Goal: Information Seeking & Learning: Learn about a topic

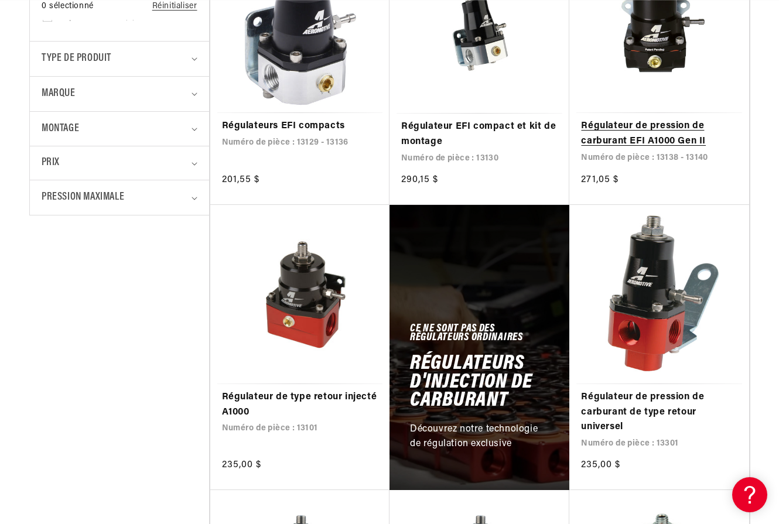
scroll to position [0, 673]
click at [616, 128] on link "Régulateur de pression de carburant EFI A1000 Gen II" at bounding box center [659, 134] width 156 height 30
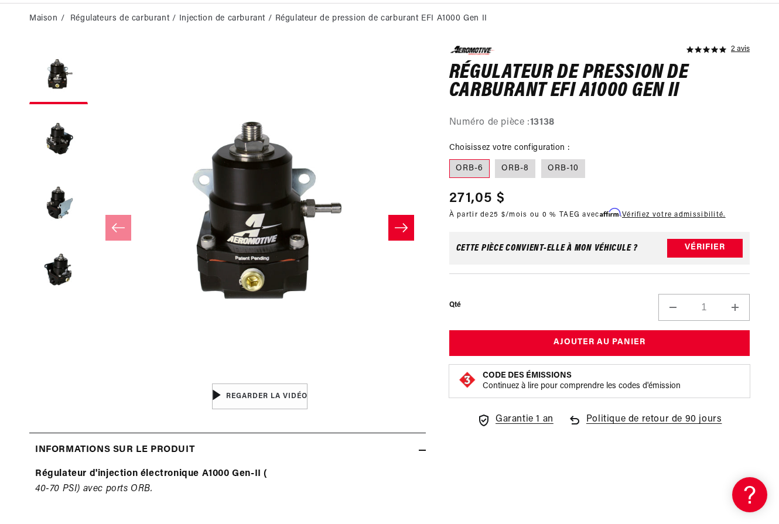
scroll to position [0, 673]
click at [499, 169] on label "ORB-8" at bounding box center [515, 168] width 40 height 19
click at [496, 157] on input "ORB-8" at bounding box center [495, 157] width 1 height 1
radio input "true"
click at [554, 159] on label "ORB-10" at bounding box center [563, 168] width 44 height 19
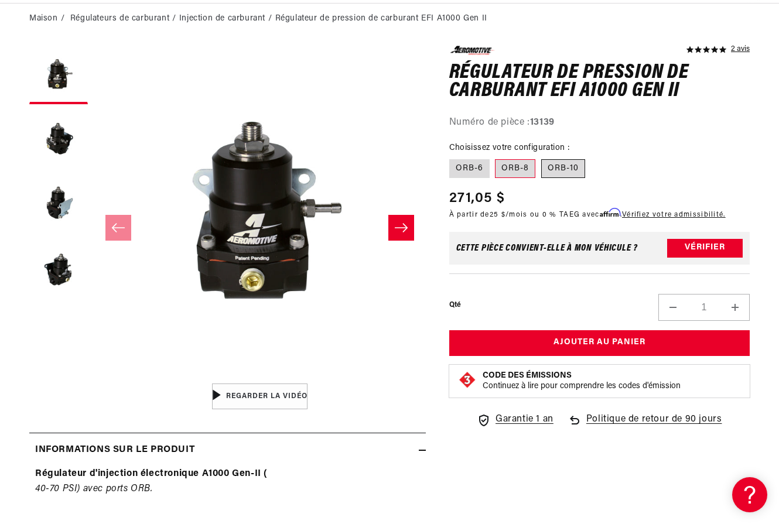
click at [541, 157] on input "ORB-10" at bounding box center [541, 157] width 1 height 1
radio input "true"
click at [469, 166] on font "ORB-6" at bounding box center [469, 168] width 28 height 9
click at [452, 157] on input "ORB-6" at bounding box center [452, 157] width 1 height 1
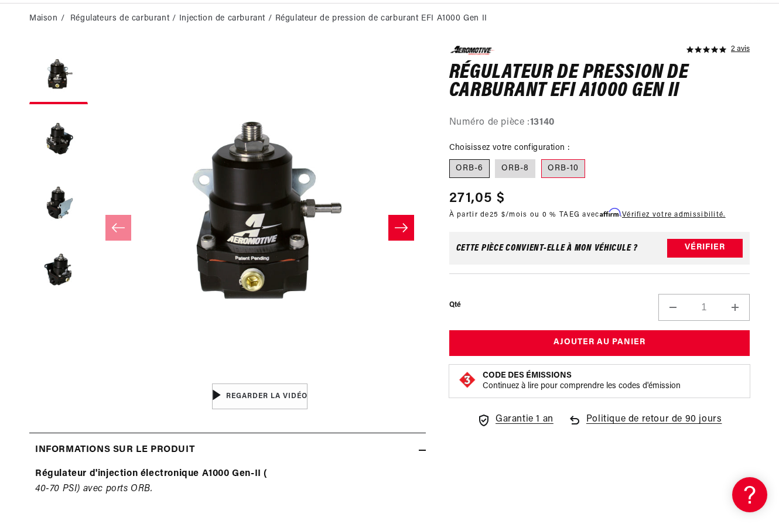
radio input "true"
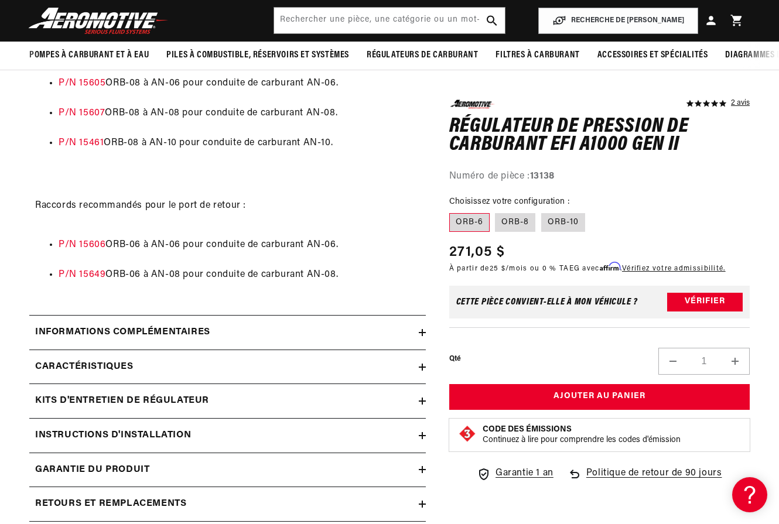
scroll to position [819, 0]
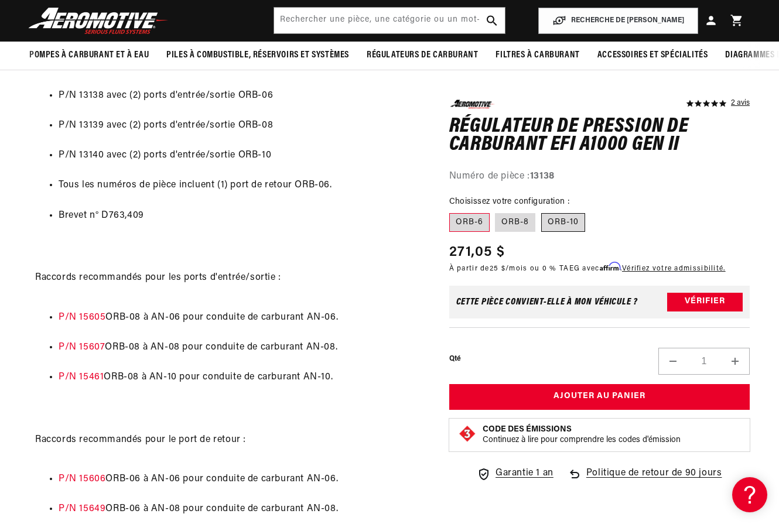
click at [562, 216] on label "ORB-10" at bounding box center [563, 222] width 44 height 19
click at [541, 211] on input "ORB-10" at bounding box center [541, 211] width 1 height 1
radio input "true"
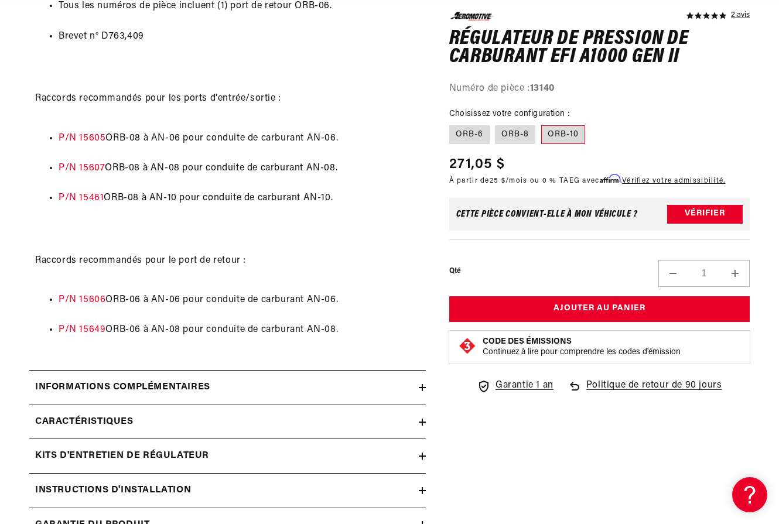
scroll to position [1112, 0]
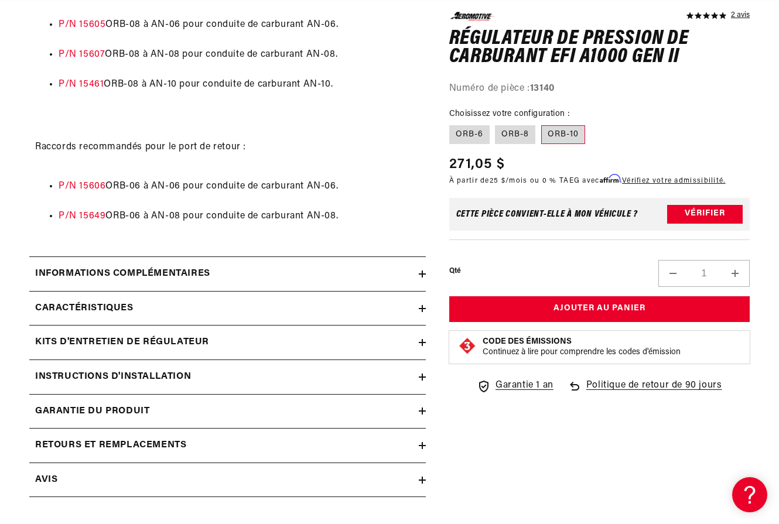
click at [187, 272] on font "Informations Complémentaires" at bounding box center [122, 273] width 175 height 9
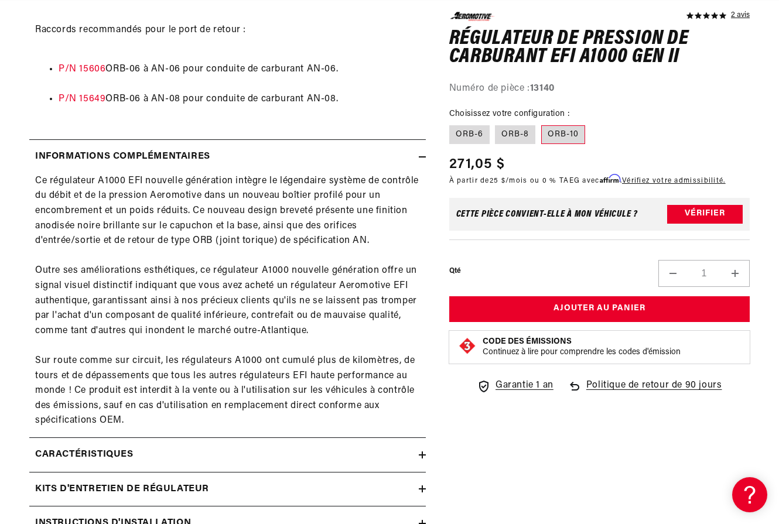
scroll to position [0, 0]
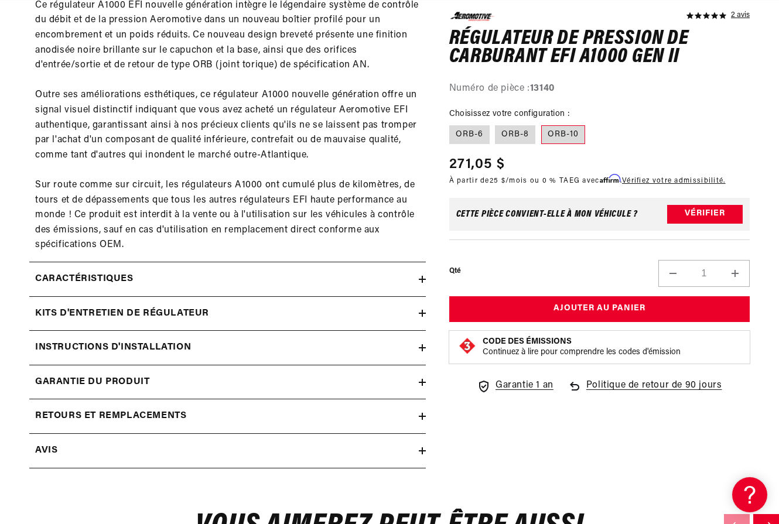
click at [154, 273] on div "Caractéristiques" at bounding box center [223, 279] width 389 height 15
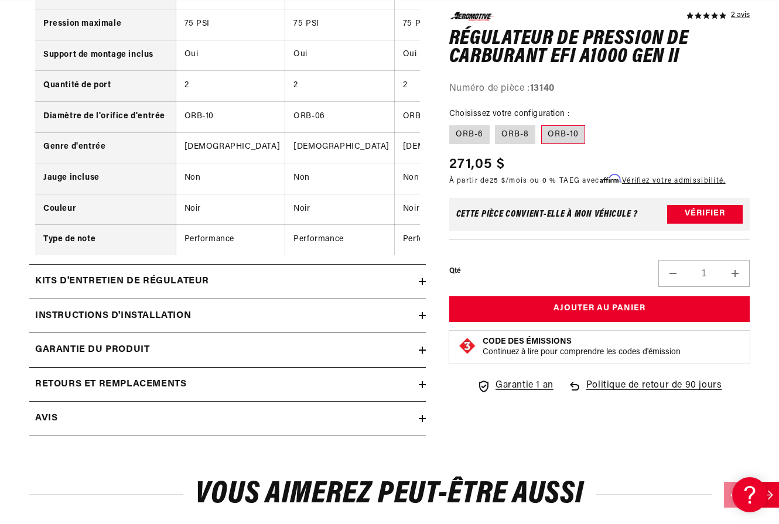
click at [180, 320] on font "Instructions d'installation" at bounding box center [113, 315] width 156 height 9
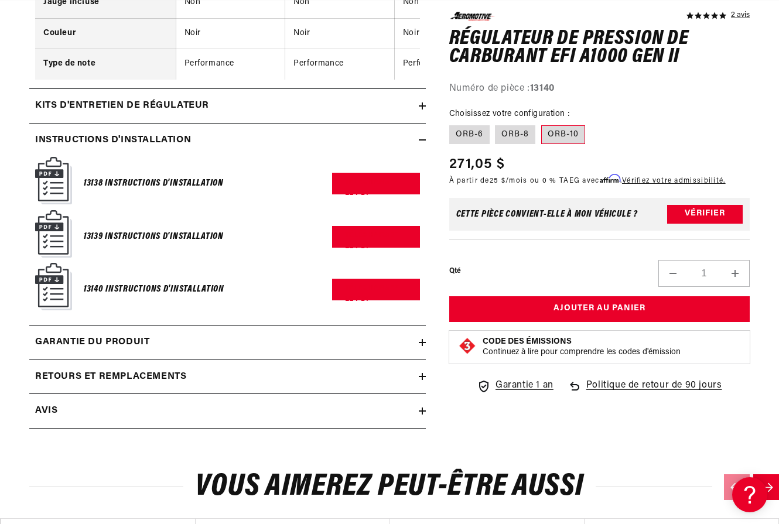
click at [116, 188] on font "13138 Instructions d'installation" at bounding box center [154, 183] width 140 height 9
click at [50, 187] on img at bounding box center [53, 180] width 37 height 47
click at [354, 193] on font "Télécharger le PDF" at bounding box center [372, 188] width 54 height 18
click at [637, 104] on div "Note de 5,0 étoiles 2 avis Régulateur de pression de carburant EFI A1000 Gen II…" at bounding box center [599, 208] width 301 height 393
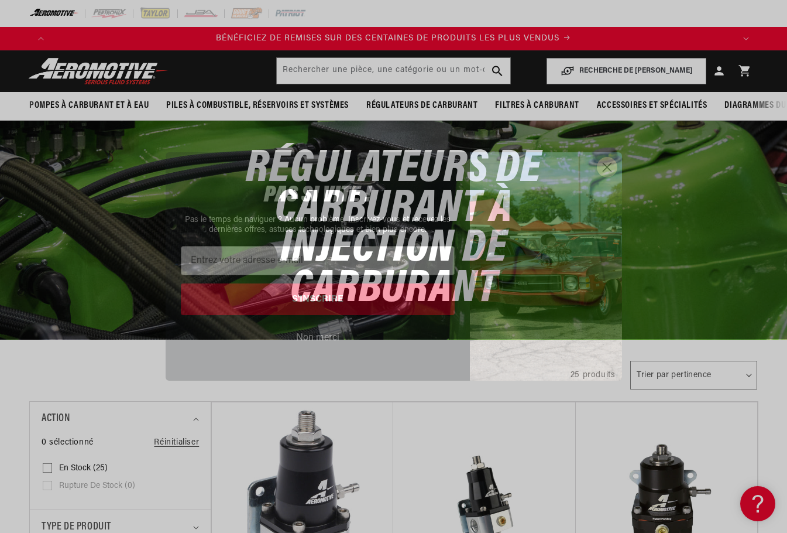
click at [608, 164] on circle "Fermer la boîte de dialogue" at bounding box center [606, 166] width 19 height 19
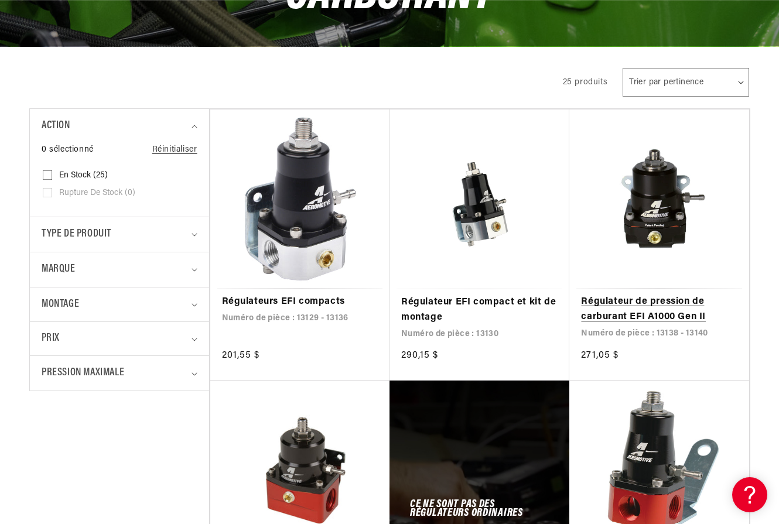
click at [636, 294] on link "Régulateur de pression de carburant EFI A1000 Gen II" at bounding box center [659, 309] width 156 height 30
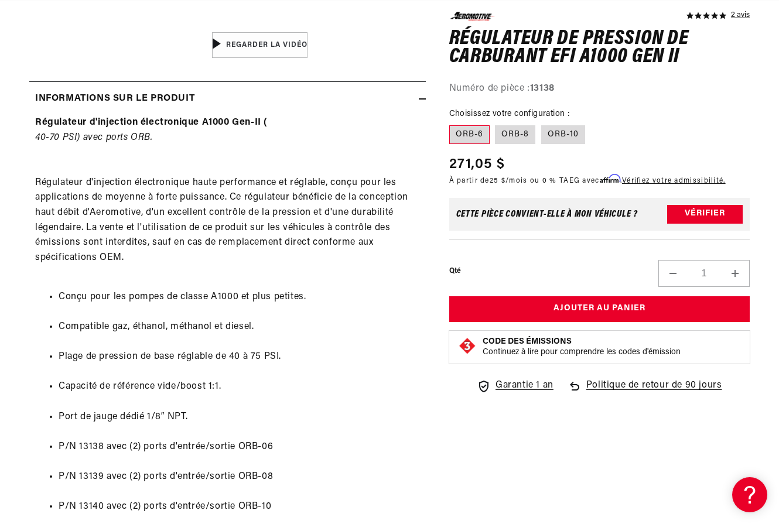
scroll to position [0, 673]
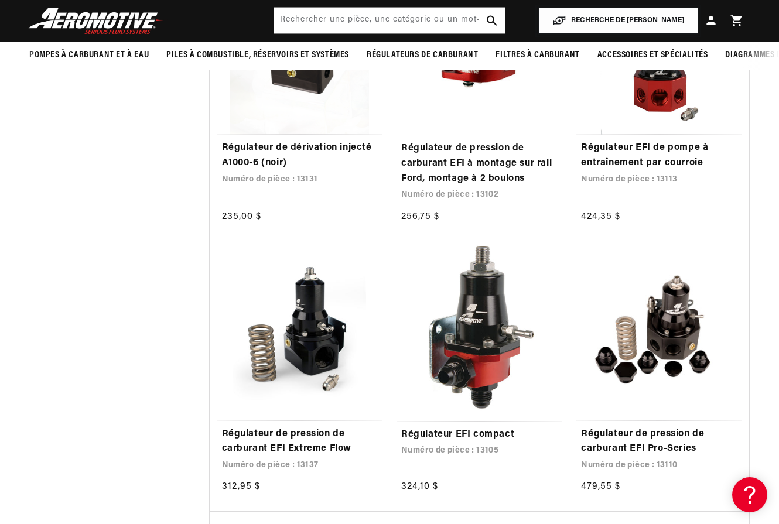
click at [612, 25] on button "RECHERCHE DE [PERSON_NAME]" at bounding box center [618, 21] width 160 height 26
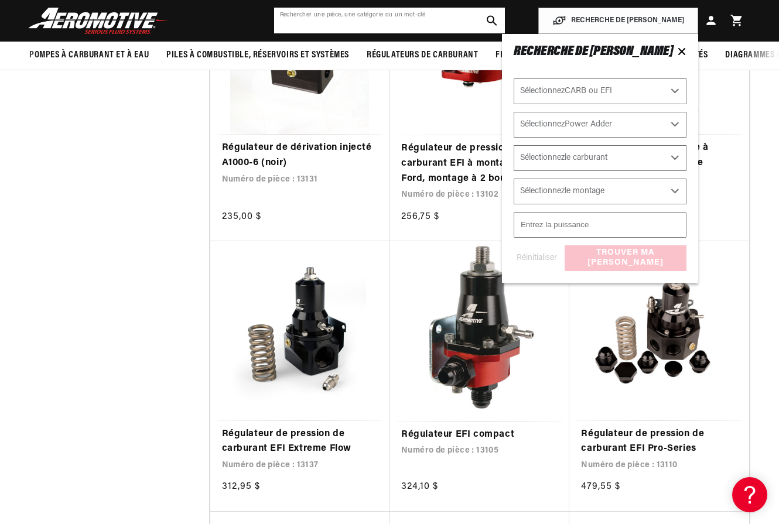
click at [389, 20] on input "text" at bounding box center [389, 21] width 231 height 26
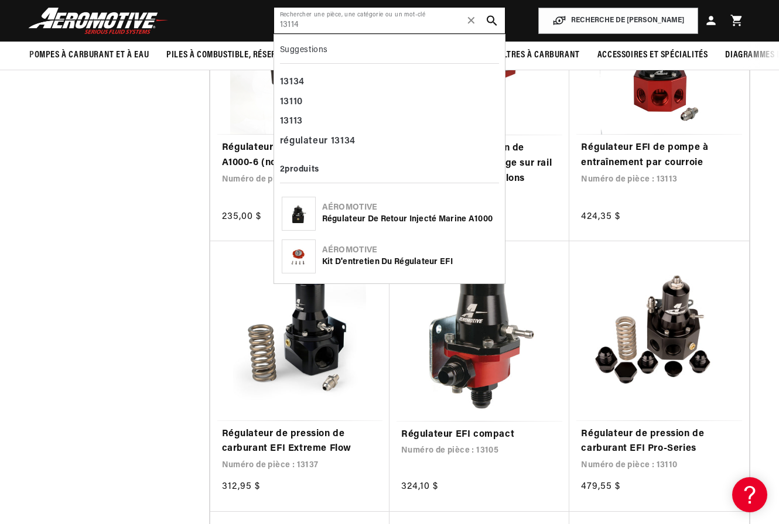
type input "13114"
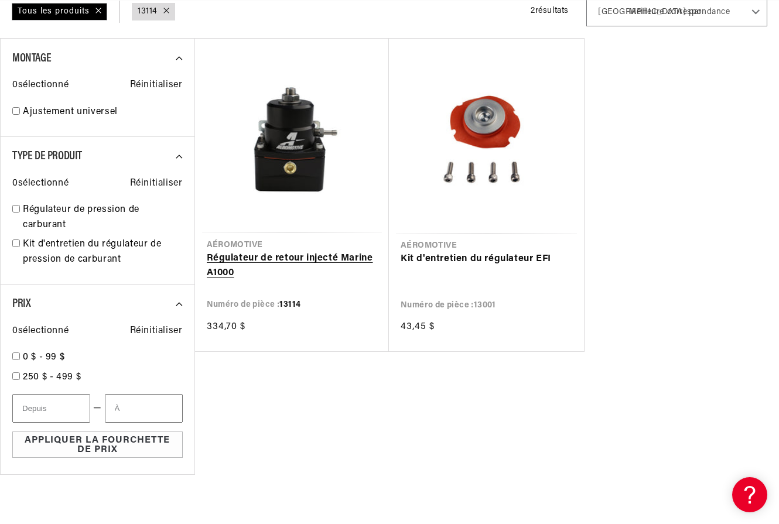
scroll to position [0, 673]
click at [277, 259] on link "Régulateur de retour injecté Marine A1000" at bounding box center [292, 266] width 171 height 30
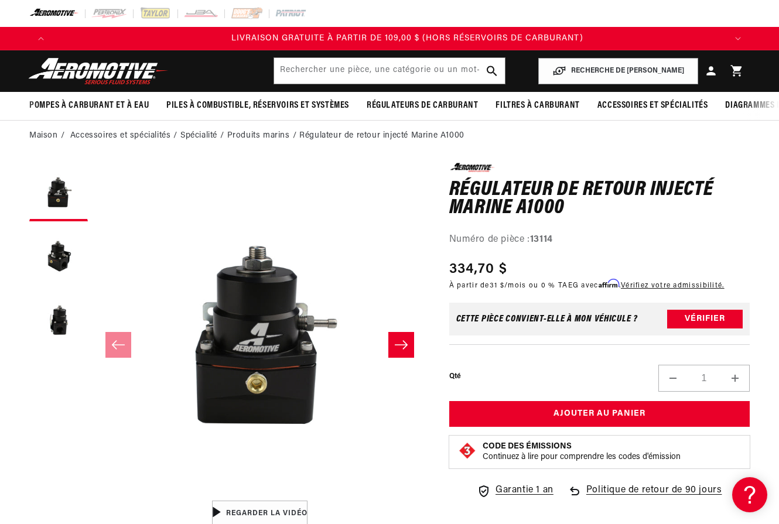
scroll to position [0, 673]
click at [66, 246] on button "Charger l'image 2 dans la vue galerie" at bounding box center [58, 256] width 59 height 59
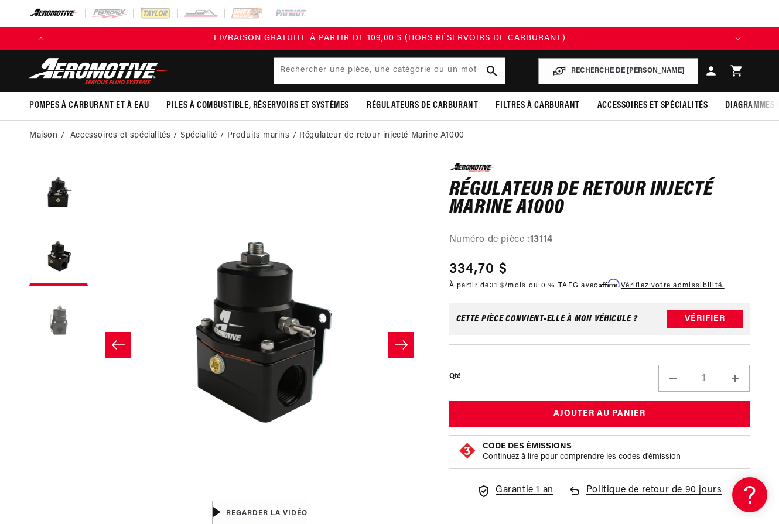
click at [61, 314] on button "Charger l'image 3 dans la vue galerie" at bounding box center [58, 321] width 59 height 59
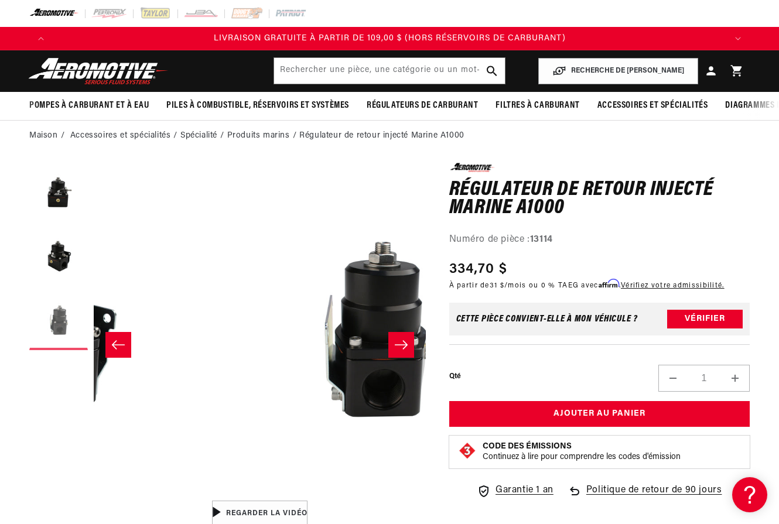
scroll to position [0, 663]
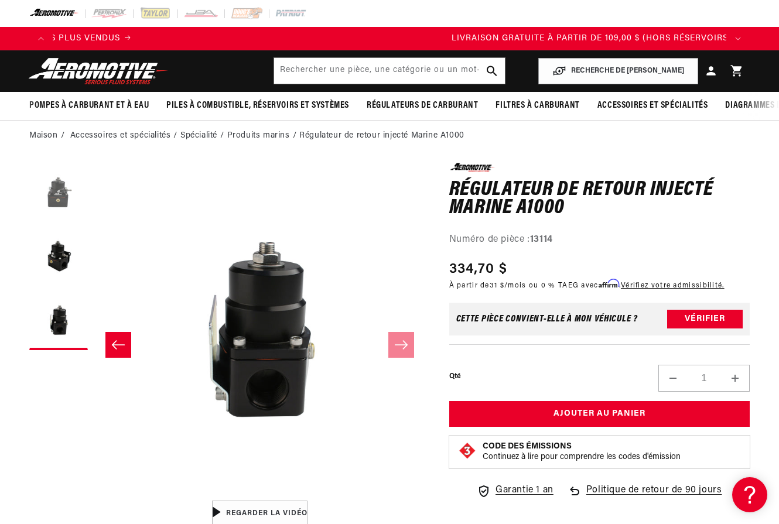
click at [54, 183] on button "Charger l'image 1 dans la vue galerie" at bounding box center [58, 192] width 59 height 59
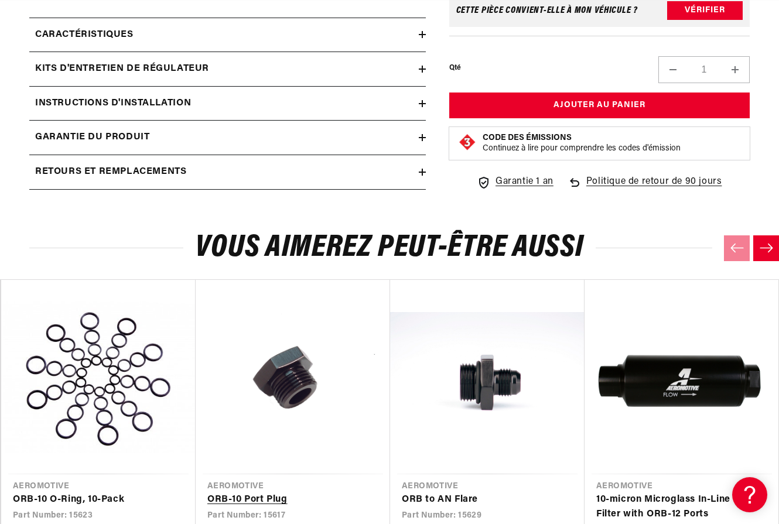
scroll to position [1112, 0]
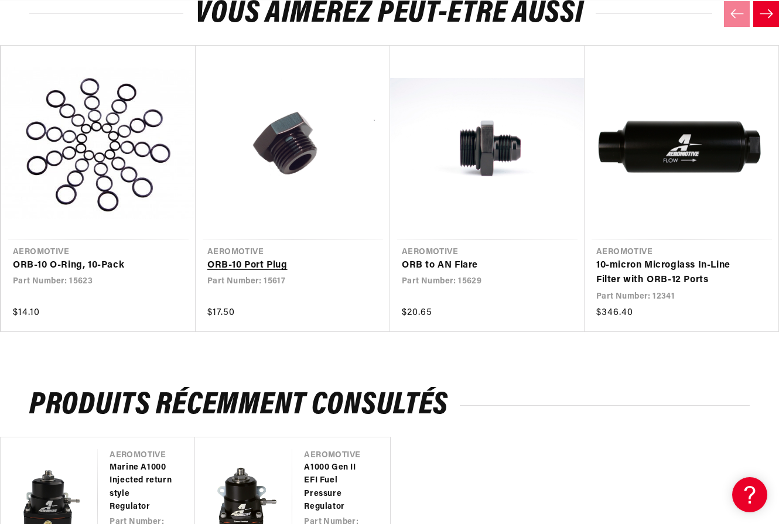
click at [234, 266] on link "ORB-10 Port Plug" at bounding box center [286, 265] width 159 height 15
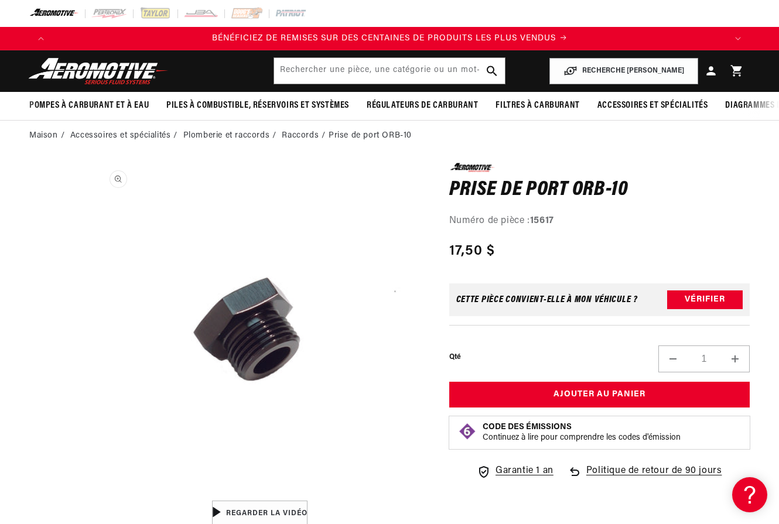
scroll to position [1, 0]
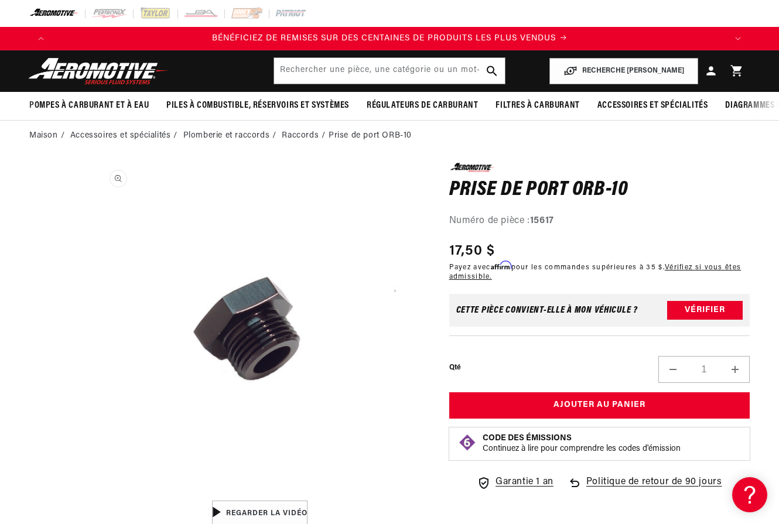
click at [94, 494] on button "Ouvrir le média 1 dans la modale" at bounding box center [94, 494] width 0 height 0
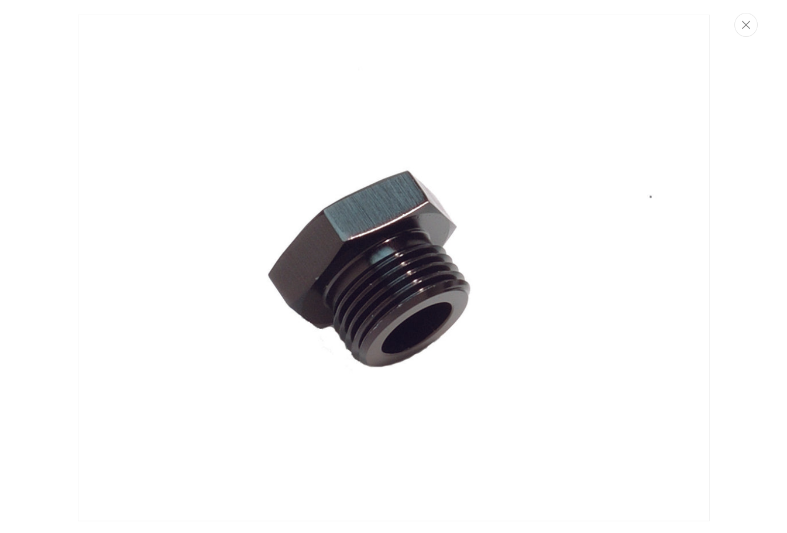
click at [315, 303] on img "Galerie multimédia" at bounding box center [394, 268] width 632 height 506
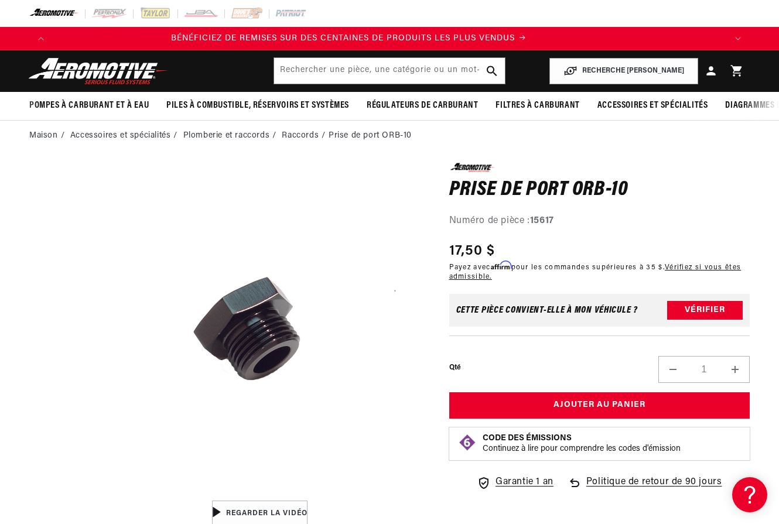
scroll to position [0, 0]
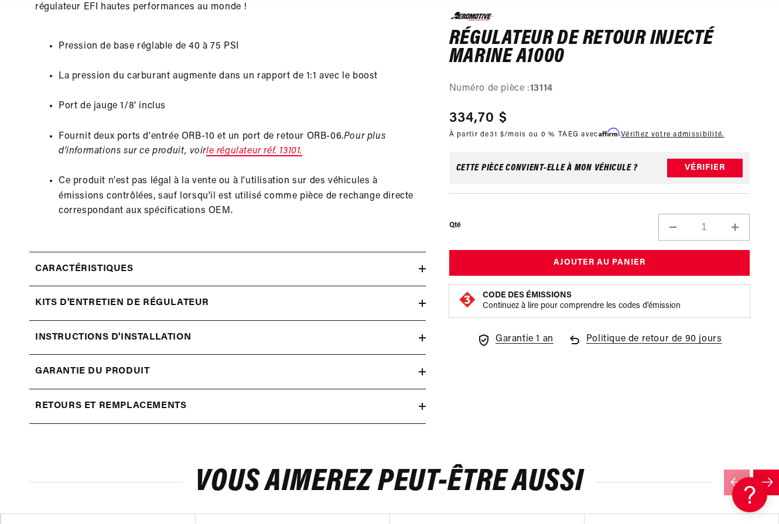
scroll to position [0, 673]
click at [419, 265] on icon at bounding box center [422, 268] width 7 height 7
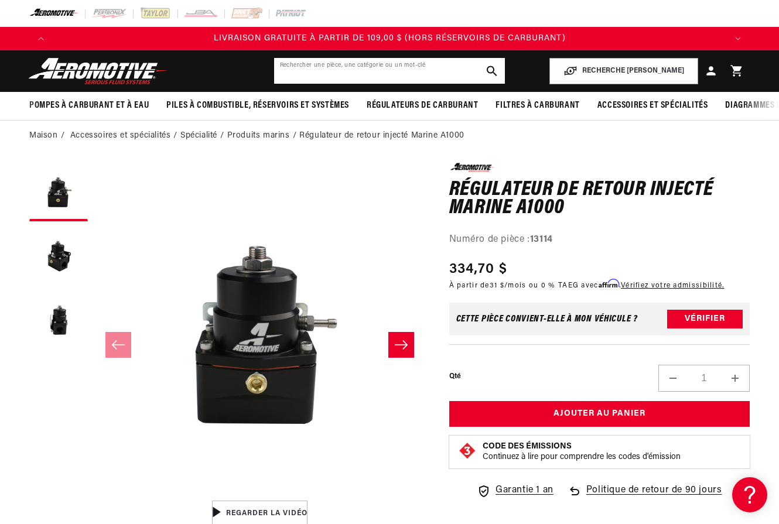
click at [340, 72] on input "text" at bounding box center [389, 71] width 231 height 26
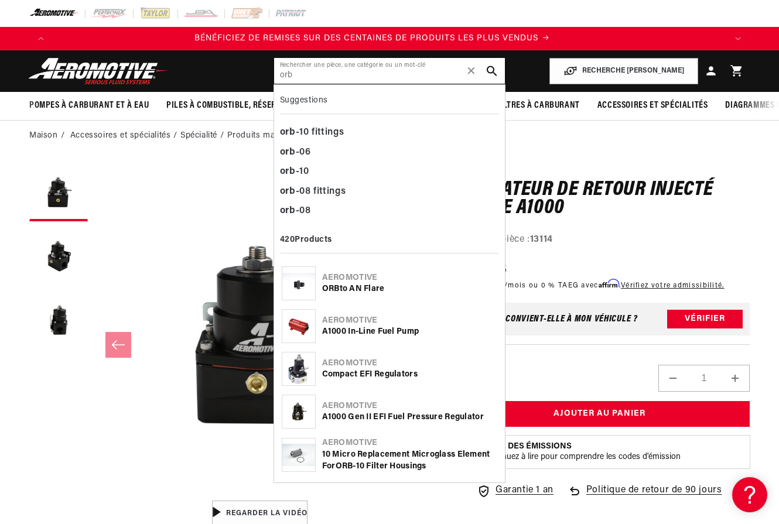
scroll to position [0, 0]
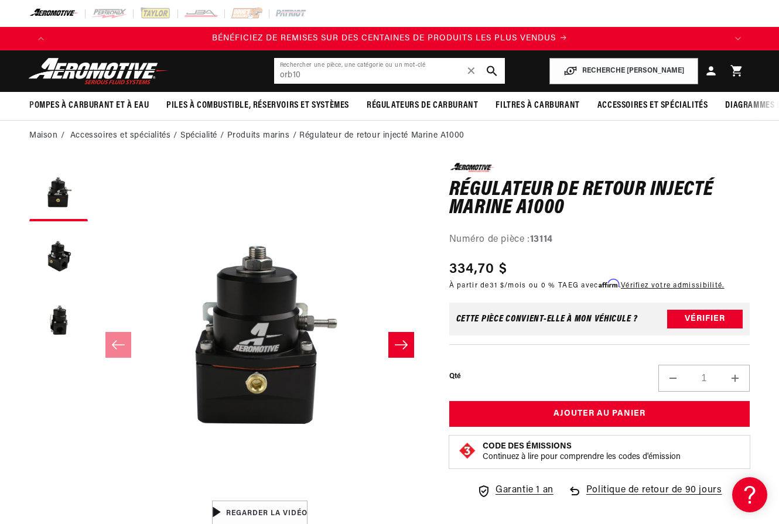
type input "orb10"
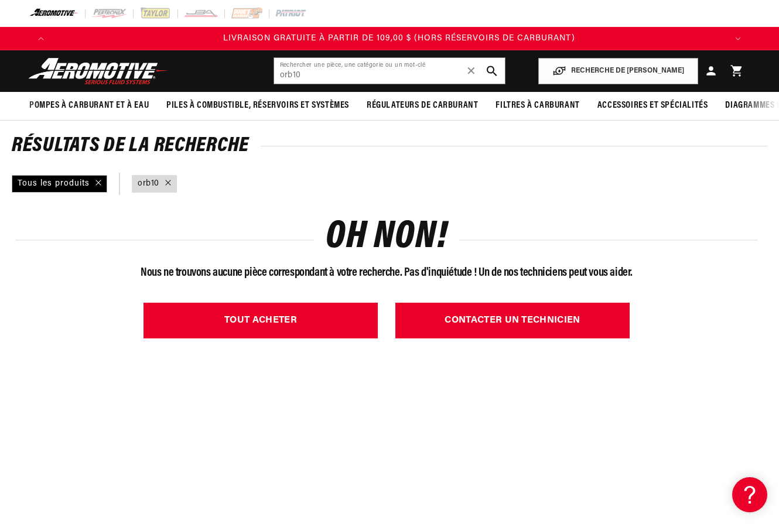
scroll to position [0, 673]
